Goal: Task Accomplishment & Management: Use online tool/utility

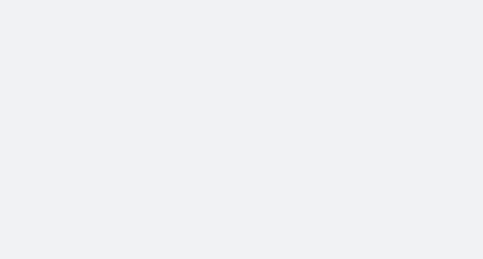
click at [19, 31] on body at bounding box center [241, 129] width 483 height 259
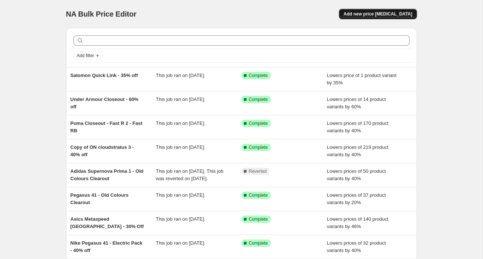
click at [366, 9] on button "Add new price [MEDICAL_DATA]" at bounding box center [377, 14] width 77 height 10
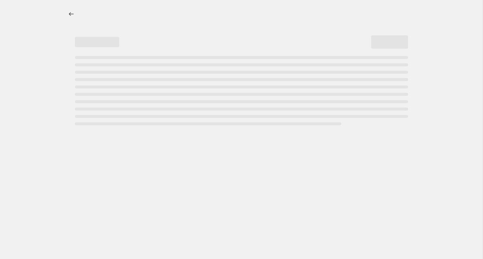
select select "percentage"
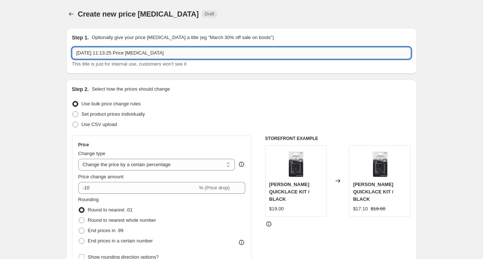
click at [113, 57] on input "[DATE] 11:13:25 Price [MEDICAL_DATA]" at bounding box center [241, 53] width 339 height 12
type input "Oakley Sutro 20% off - August"
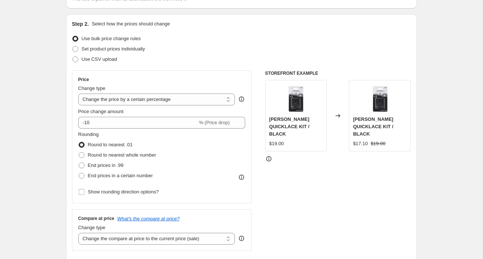
scroll to position [72, 0]
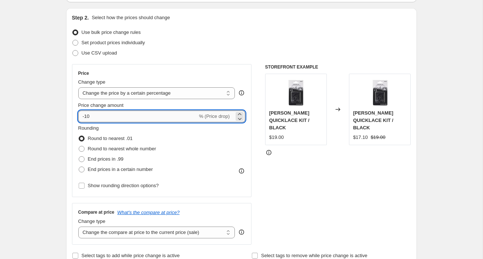
click at [93, 118] on input "-10" at bounding box center [137, 117] width 119 height 12
type input "-1"
type input "-20"
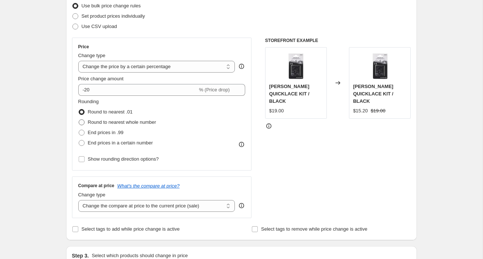
click at [86, 121] on label "Round to nearest whole number" at bounding box center [117, 122] width 78 height 10
click at [79, 120] on input "Round to nearest whole number" at bounding box center [79, 120] width 0 height 0
radio input "true"
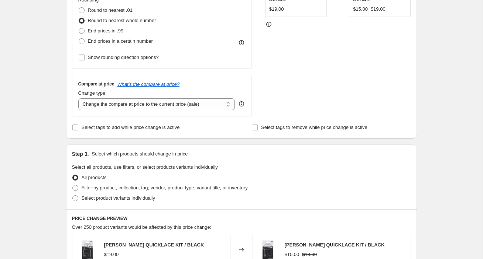
click at [42, 112] on div "Create new price [MEDICAL_DATA]. This page is ready Create new price [MEDICAL_D…" at bounding box center [241, 172] width 482 height 745
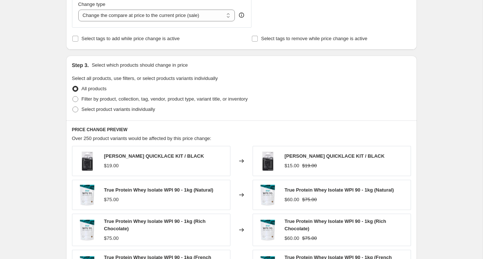
click at [42, 112] on div "Create new price [MEDICAL_DATA]. This page is ready Create new price [MEDICAL_D…" at bounding box center [241, 83] width 482 height 745
click at [126, 103] on label "Filter by product, collection, tag, vendor, product type, variant title, or inv…" at bounding box center [160, 99] width 176 height 10
click at [73, 97] on input "Filter by product, collection, tag, vendor, product type, variant title, or inv…" at bounding box center [72, 96] width 0 height 0
radio input "true"
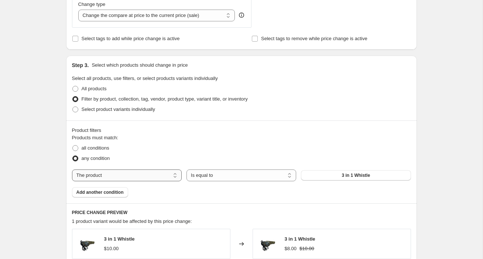
click at [112, 179] on select "The product The product's collection The product's tag The product's vendor The…" at bounding box center [127, 176] width 110 height 12
select select "title"
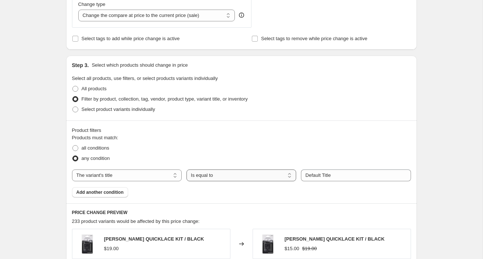
click at [237, 175] on select "Is equal to Is not equal to Contains" at bounding box center [241, 176] width 110 height 12
select select "contains"
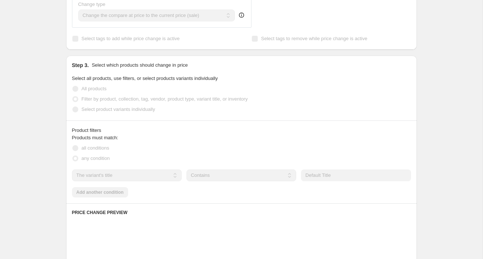
click at [378, 201] on div "Product filters Products must match: all conditions any condition The product T…" at bounding box center [241, 162] width 351 height 83
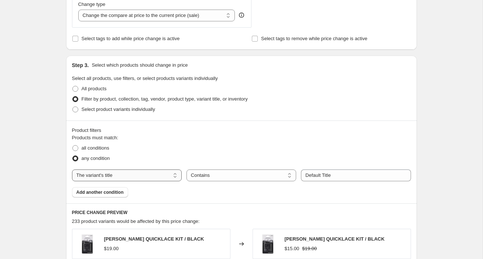
click at [106, 176] on select "The product The product's collection The product's tag The product's vendor The…" at bounding box center [127, 176] width 110 height 12
select select "collection"
select select "equal"
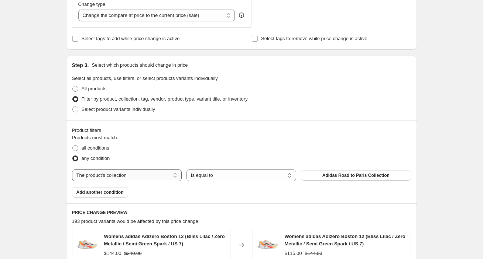
click at [104, 177] on select "The product The product's collection The product's tag The product's vendor The…" at bounding box center [127, 176] width 110 height 12
select select "tag"
click at [256, 194] on div "Products must match: all conditions any condition The product The product's col…" at bounding box center [241, 165] width 339 height 63
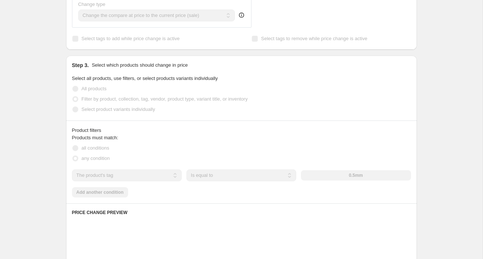
click at [244, 179] on select "Is equal to Is not equal to" at bounding box center [241, 176] width 110 height 12
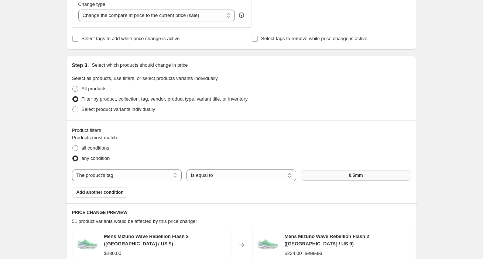
click at [371, 175] on button "0.5mm" at bounding box center [356, 175] width 110 height 10
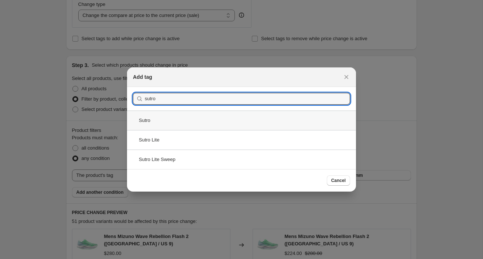
type input "sutro"
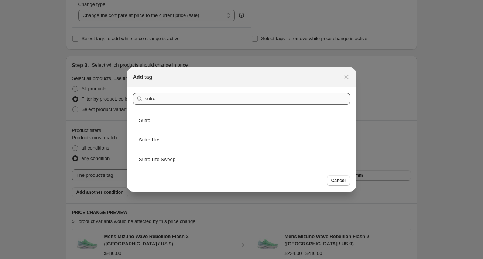
drag, startPoint x: 147, startPoint y: 119, endPoint x: 147, endPoint y: 123, distance: 4.1
click at [147, 119] on div "Sutro" at bounding box center [241, 121] width 229 height 20
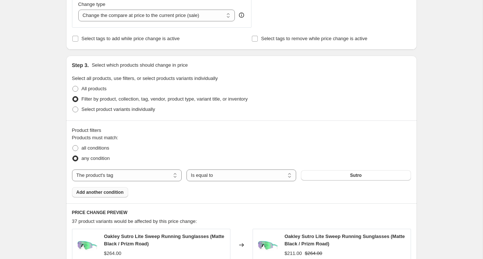
click at [125, 194] on button "Add another condition" at bounding box center [100, 192] width 56 height 10
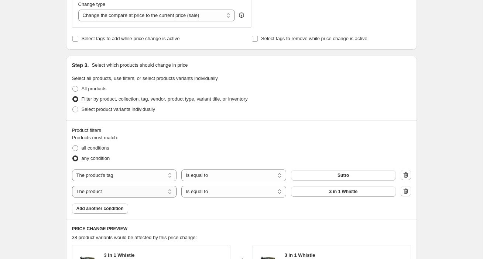
click at [132, 193] on select "The product The product's collection The product's tag The product's vendor The…" at bounding box center [124, 192] width 105 height 12
select select "tag"
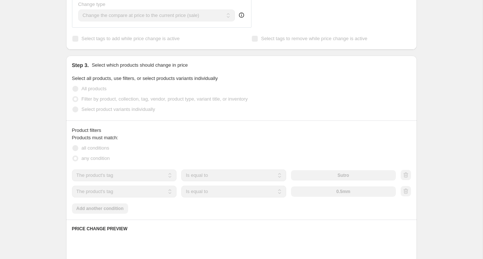
drag, startPoint x: 324, startPoint y: 203, endPoint x: 328, endPoint y: 201, distance: 4.3
click at [324, 203] on div "Products must match: all conditions any condition The product The product's col…" at bounding box center [241, 174] width 339 height 80
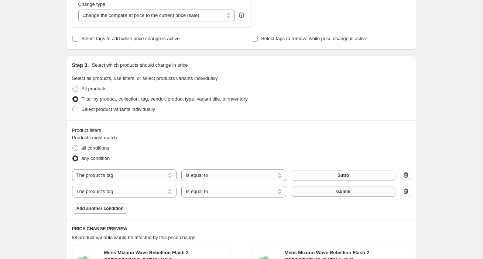
click at [338, 193] on span "0.5mm" at bounding box center [343, 192] width 14 height 6
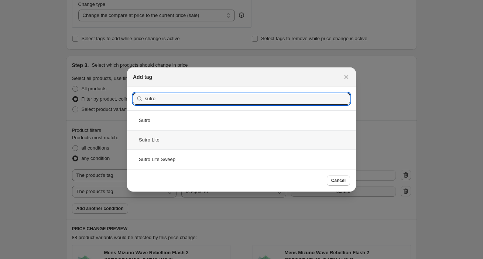
type input "sutro"
click at [184, 141] on div "Sutro Lite" at bounding box center [241, 140] width 229 height 20
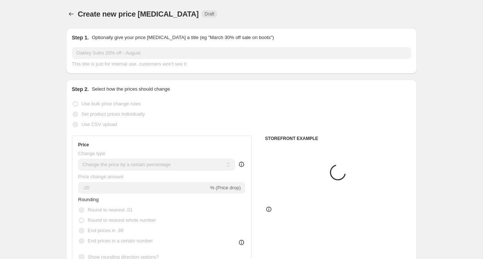
scroll to position [289, 0]
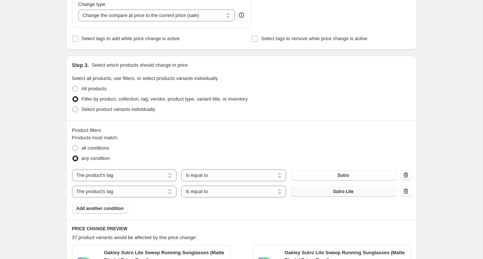
click at [180, 212] on div "Products must match: all conditions any condition The product The product's col…" at bounding box center [241, 174] width 339 height 80
click at [113, 206] on span "Add another condition" at bounding box center [99, 209] width 47 height 6
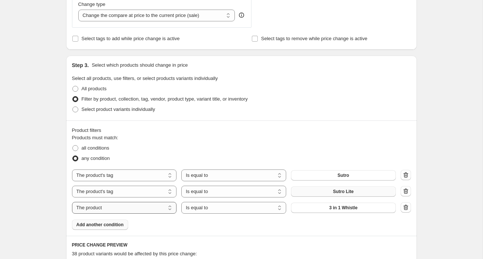
click at [130, 210] on select "The product The product's collection The product's tag The product's vendor The…" at bounding box center [124, 208] width 105 height 12
select select "tag"
click at [252, 225] on div "Products must match: all conditions any condition The product The product's col…" at bounding box center [241, 182] width 339 height 96
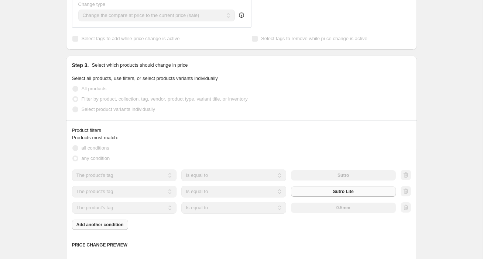
click at [291, 230] on div "Products must match: all conditions any condition The product The product's col…" at bounding box center [241, 182] width 339 height 96
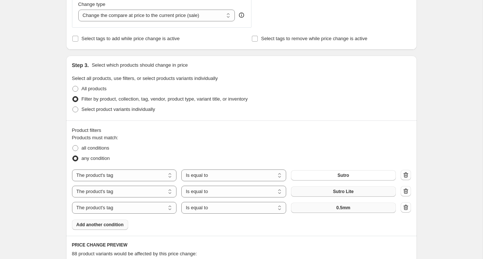
click at [355, 212] on button "0.5mm" at bounding box center [343, 208] width 105 height 10
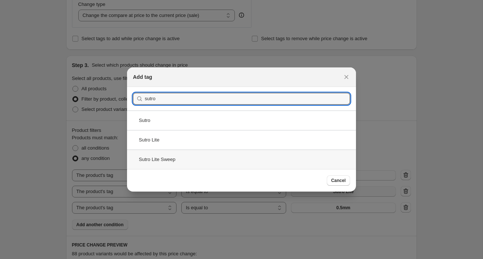
type input "sutro"
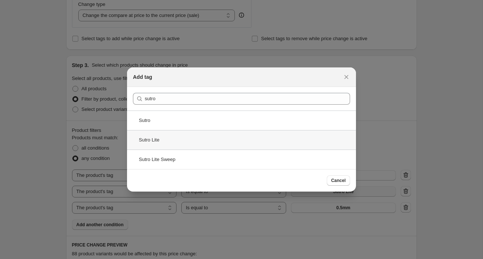
drag, startPoint x: 169, startPoint y: 162, endPoint x: 197, endPoint y: 166, distance: 28.0
click at [169, 162] on div "Sutro Lite Sweep" at bounding box center [241, 160] width 229 height 20
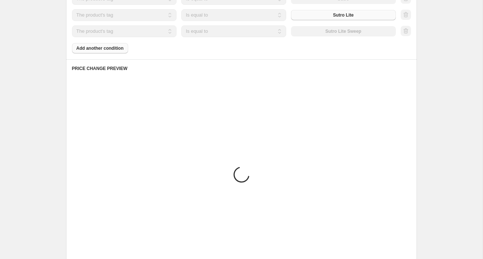
scroll to position [594, 0]
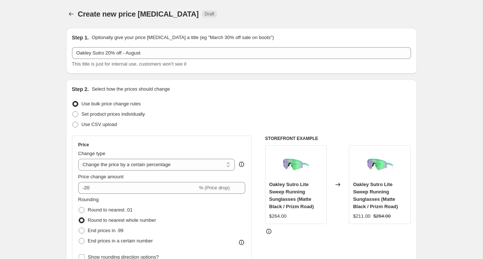
scroll to position [606, 0]
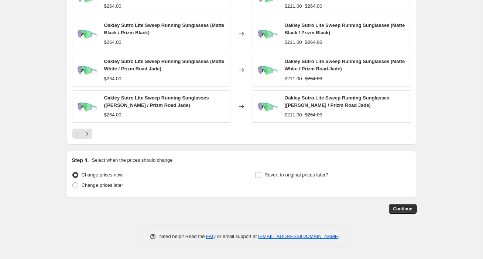
click at [400, 207] on span "Continue" at bounding box center [402, 209] width 19 height 6
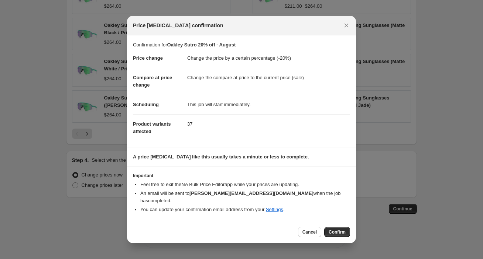
click at [339, 227] on button "Confirm" at bounding box center [337, 232] width 26 height 10
type input "Oakley Sutro 20% off - August"
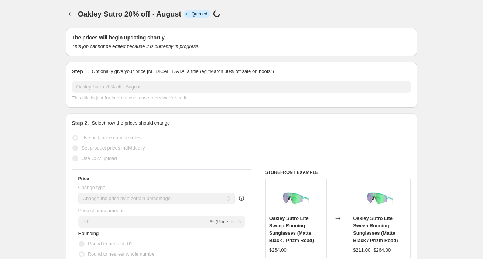
scroll to position [606, 0]
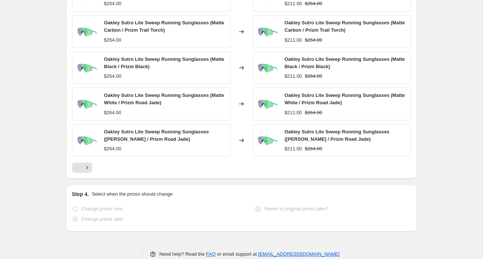
select select "percentage"
select select "tag"
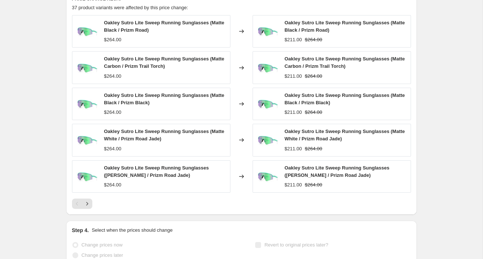
scroll to position [0, 0]
